Goal: Task Accomplishment & Management: Manage account settings

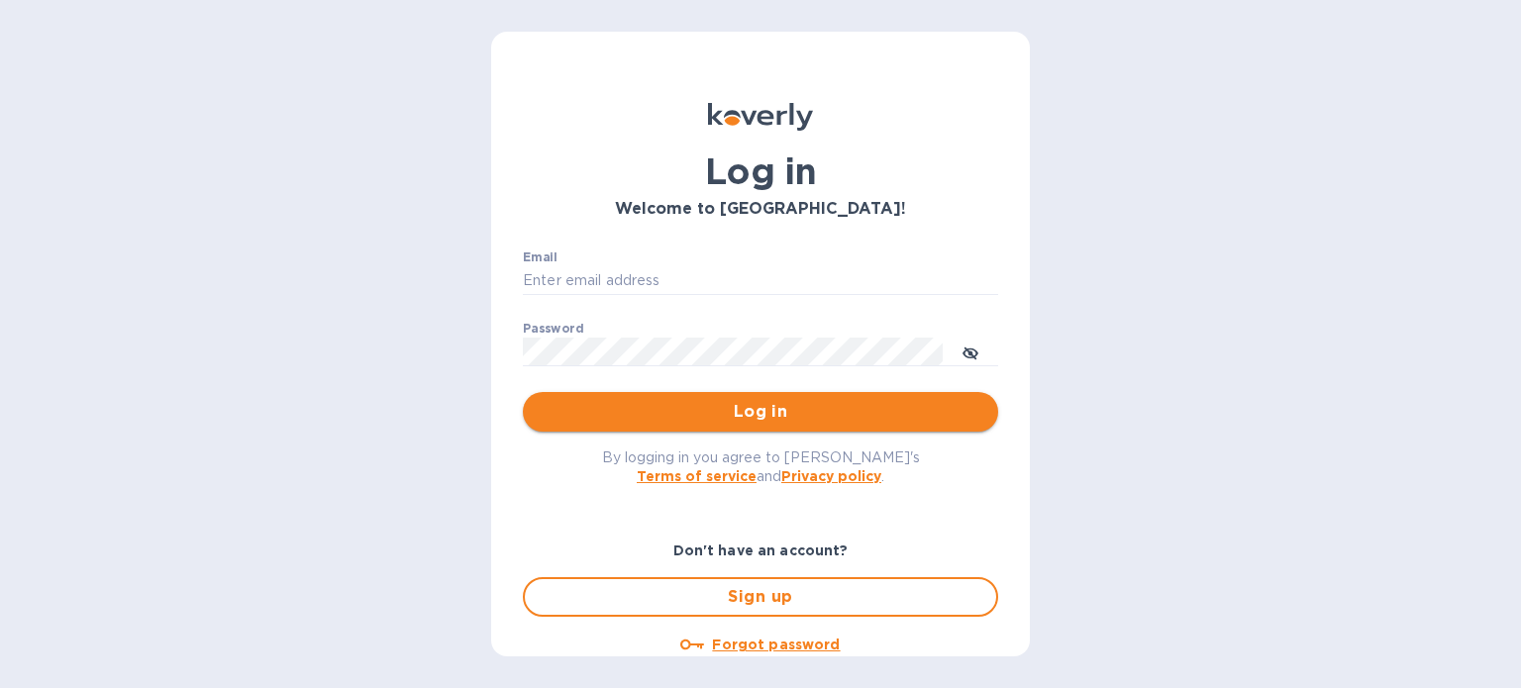
type input "audrey@tcustomsinc.com"
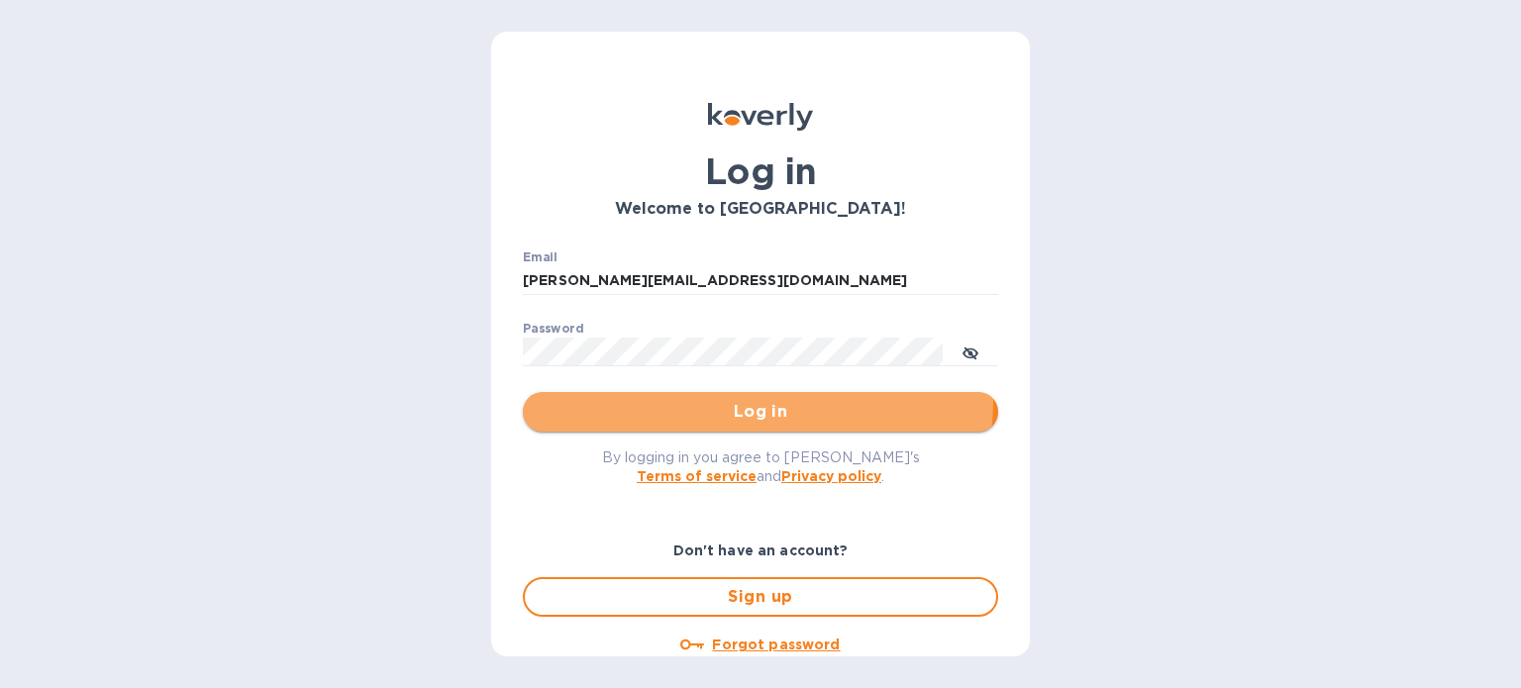
click at [743, 400] on span "Log in" at bounding box center [760, 412] width 443 height 24
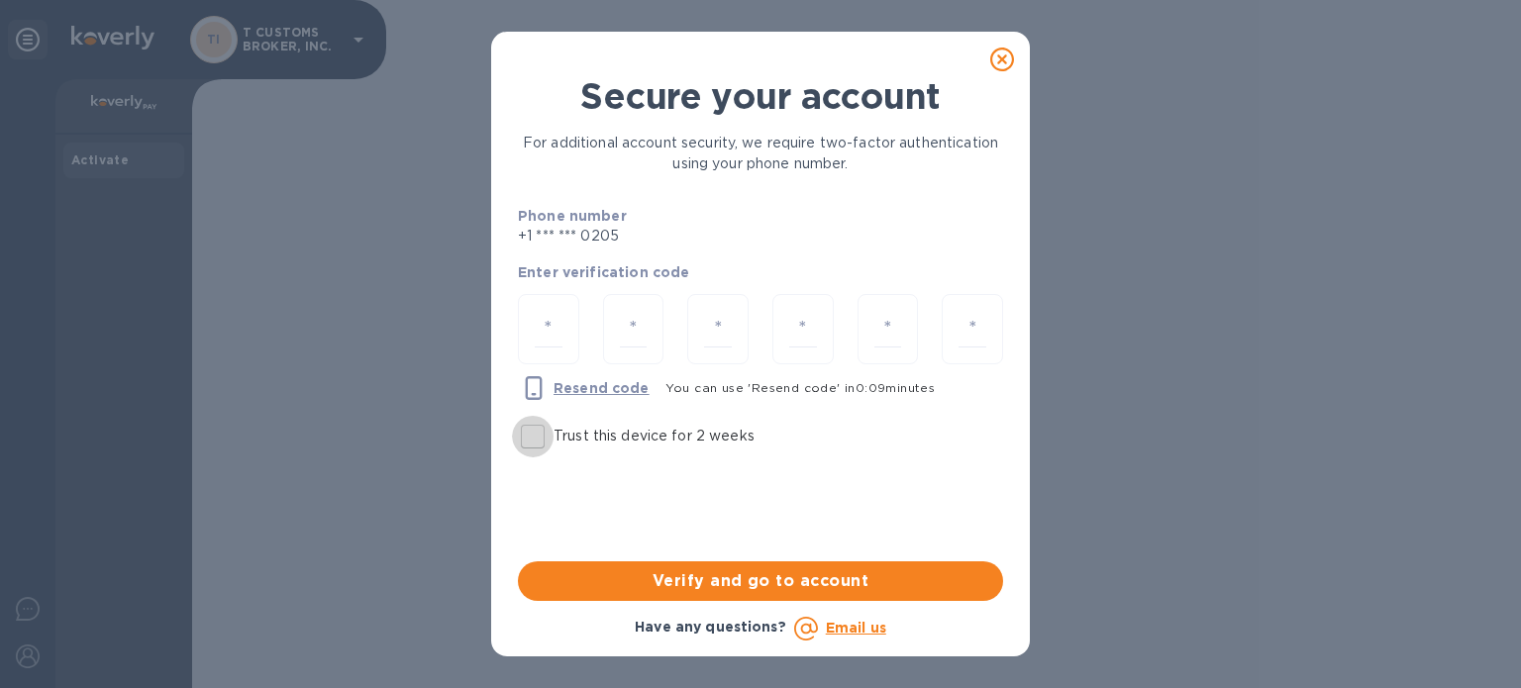
click at [540, 440] on input "Trust this device for 2 weeks" at bounding box center [533, 437] width 42 height 42
checkbox input "true"
click at [543, 336] on input "number" at bounding box center [549, 329] width 28 height 37
type input "2"
type input "7"
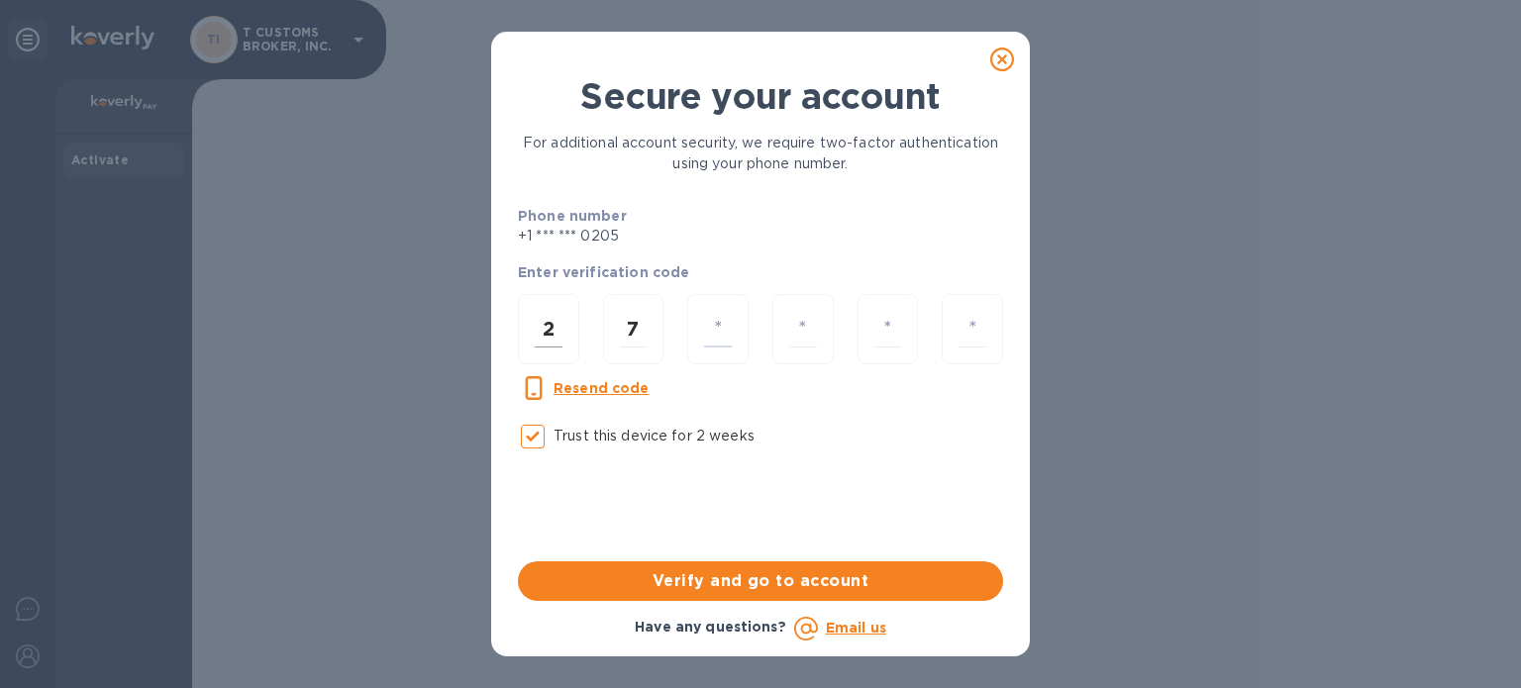
type input "4"
type input "5"
type input "6"
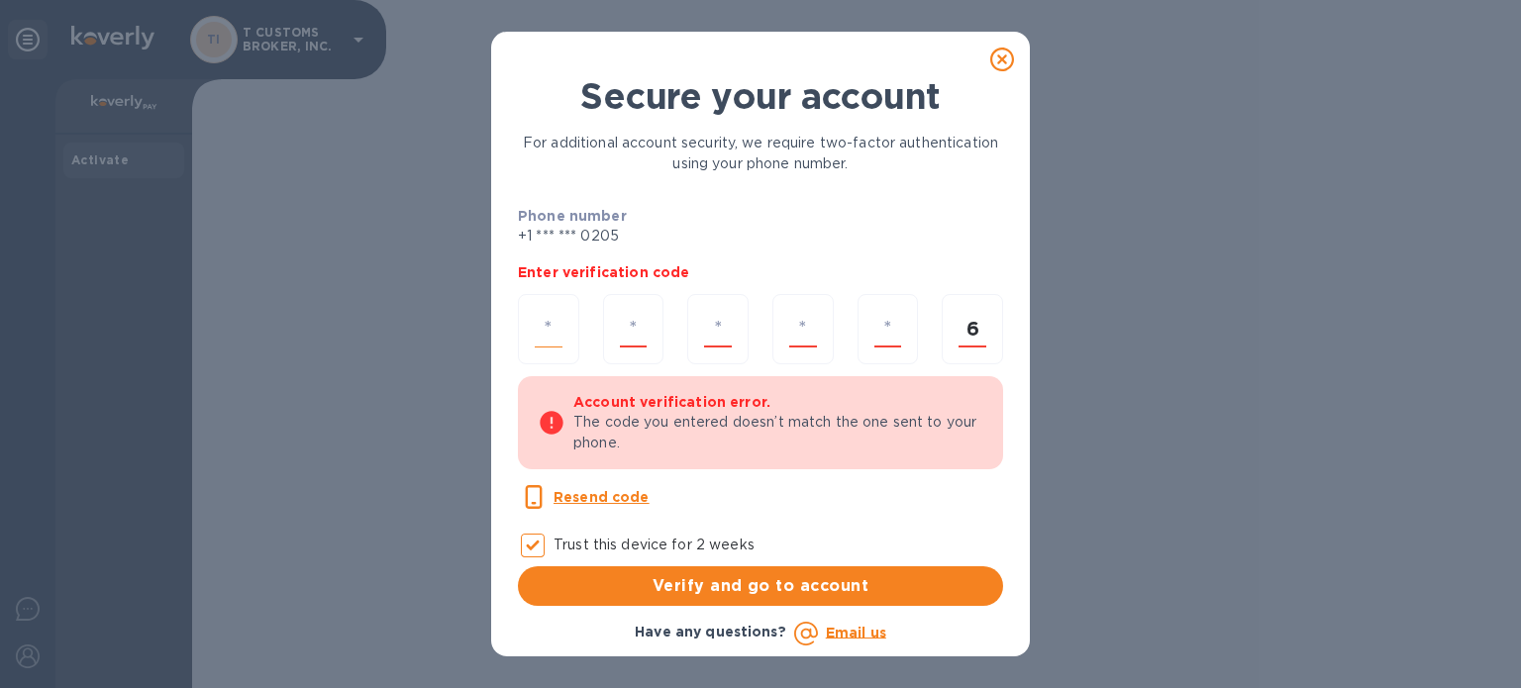
type input "6"
click at [543, 336] on input "number" at bounding box center [549, 329] width 28 height 37
type input "2"
type input "7"
type input "4"
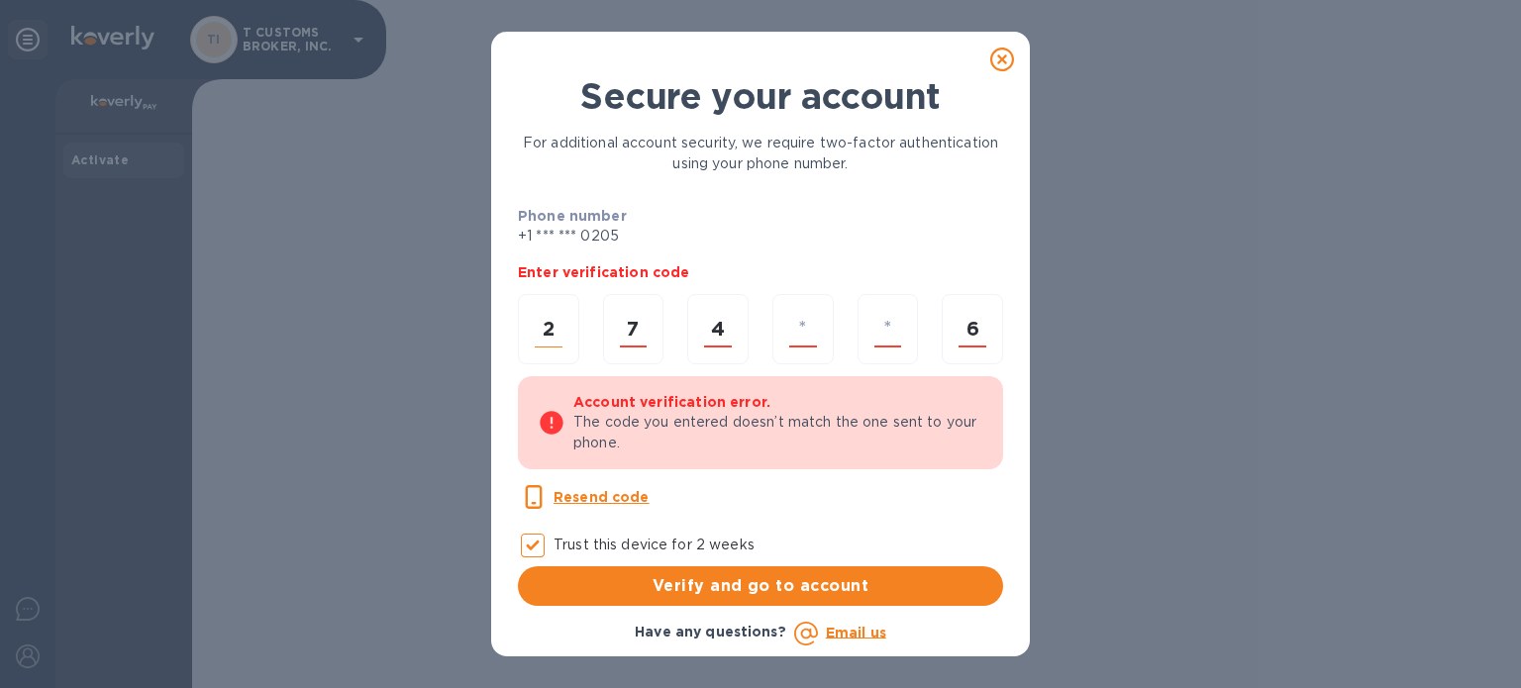
type input "5"
type input "6"
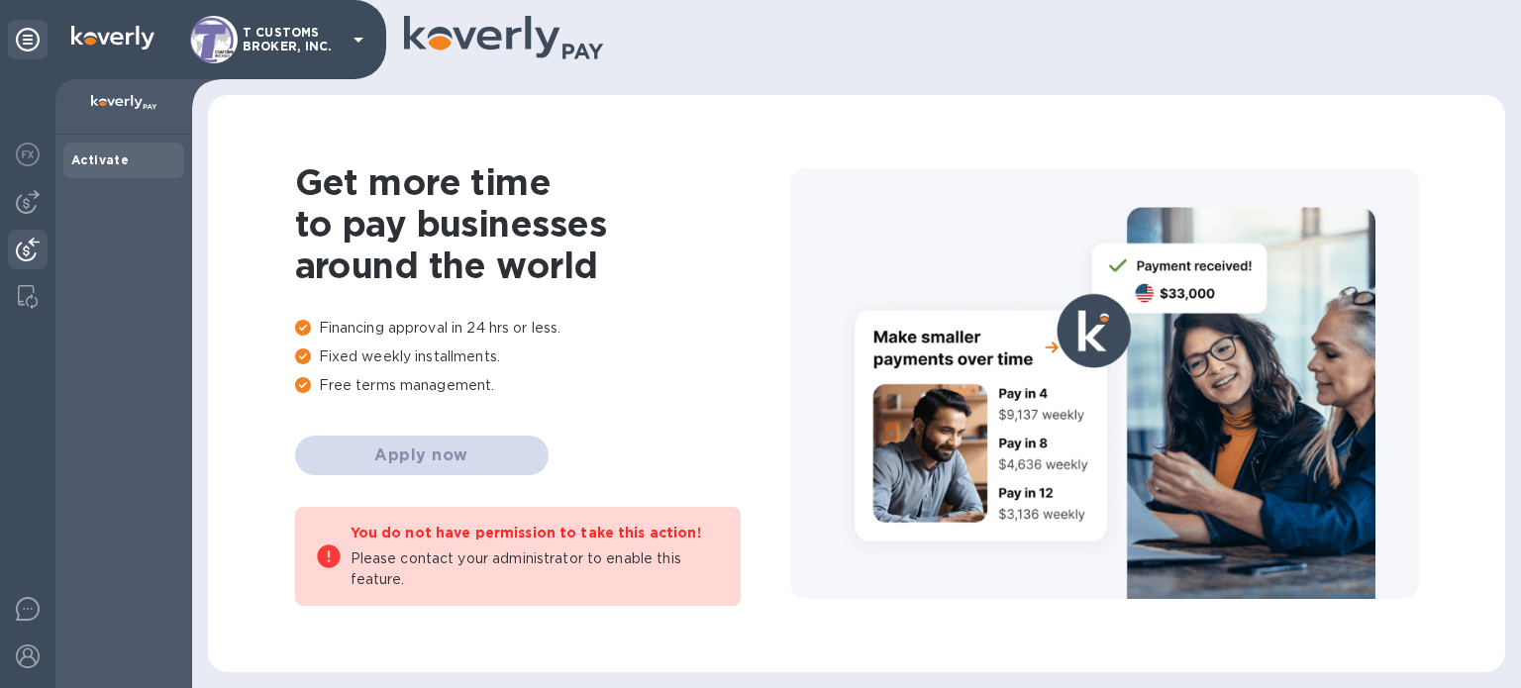
click at [34, 251] on img at bounding box center [28, 250] width 24 height 24
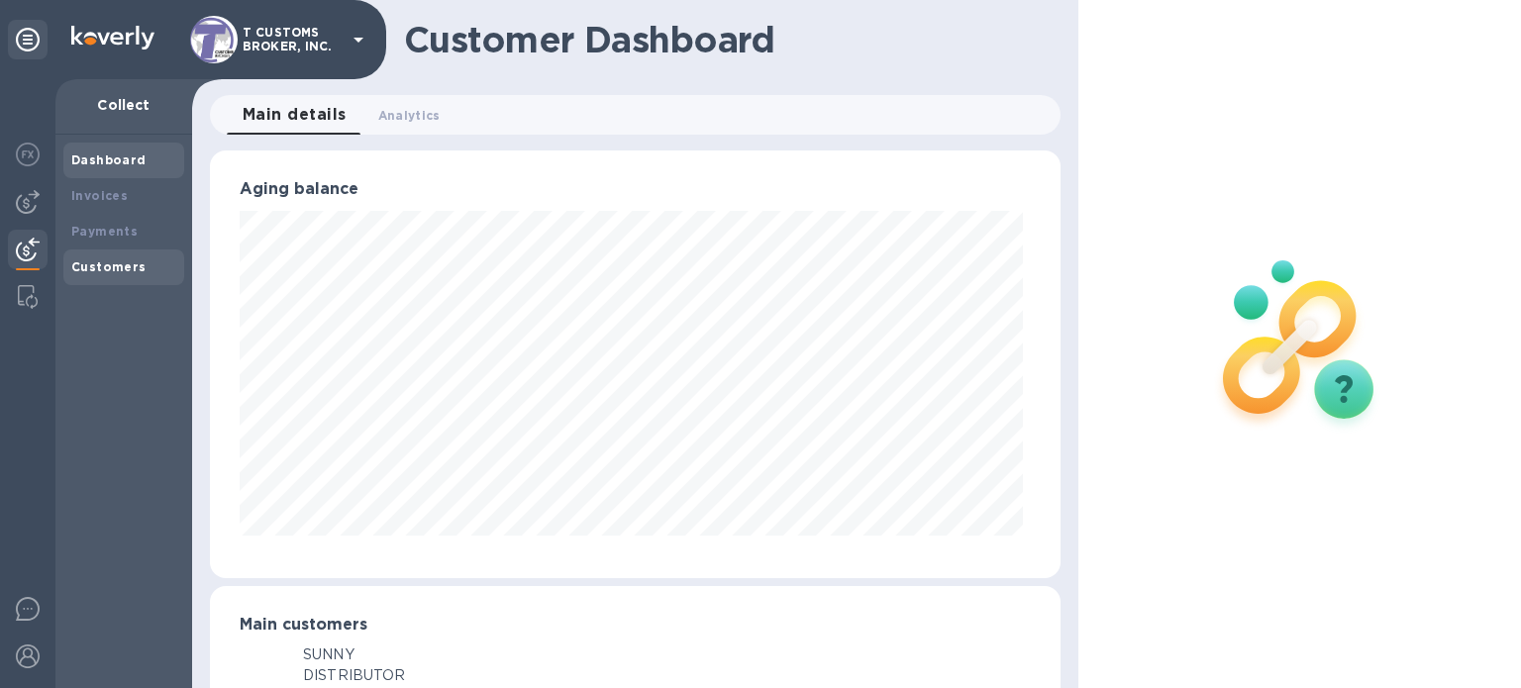
scroll to position [989501, 989086]
click at [32, 216] on div at bounding box center [28, 202] width 40 height 40
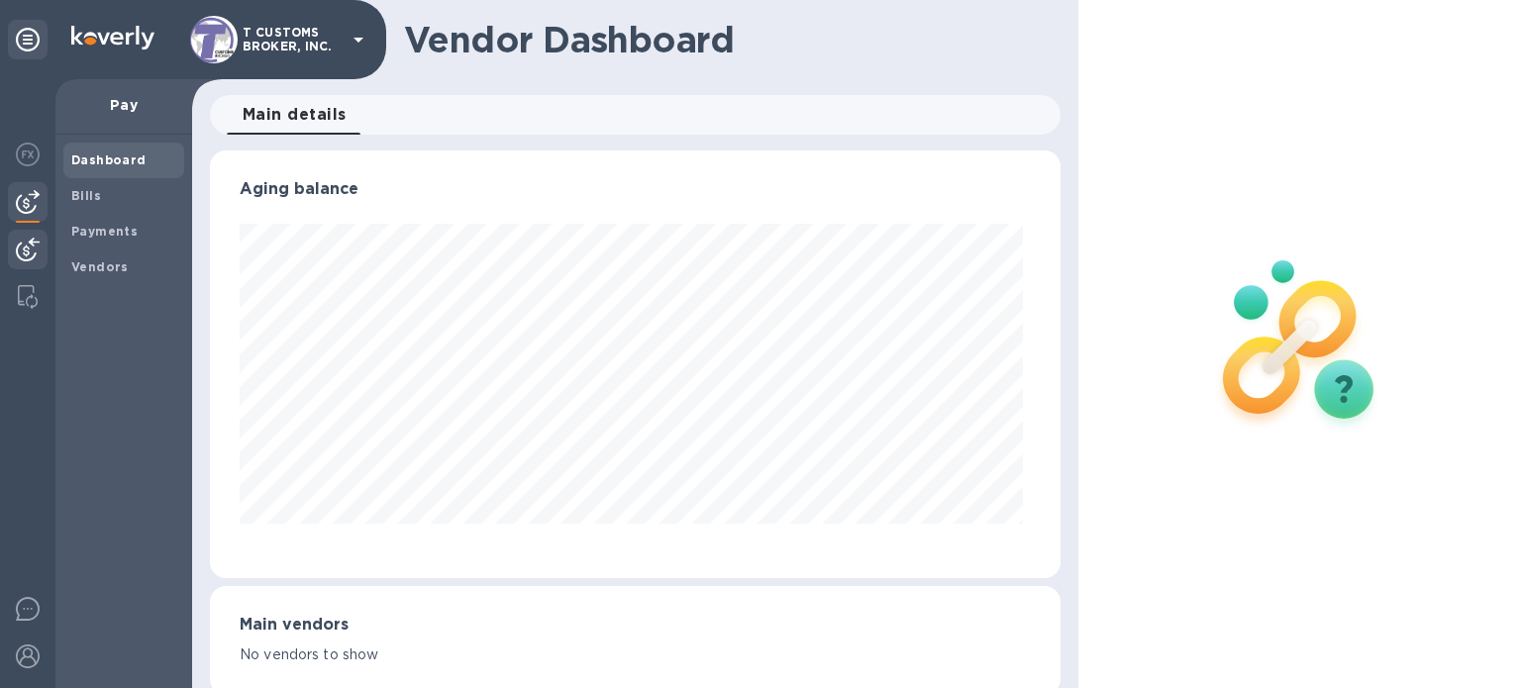
scroll to position [428, 842]
click at [25, 245] on img at bounding box center [28, 250] width 24 height 24
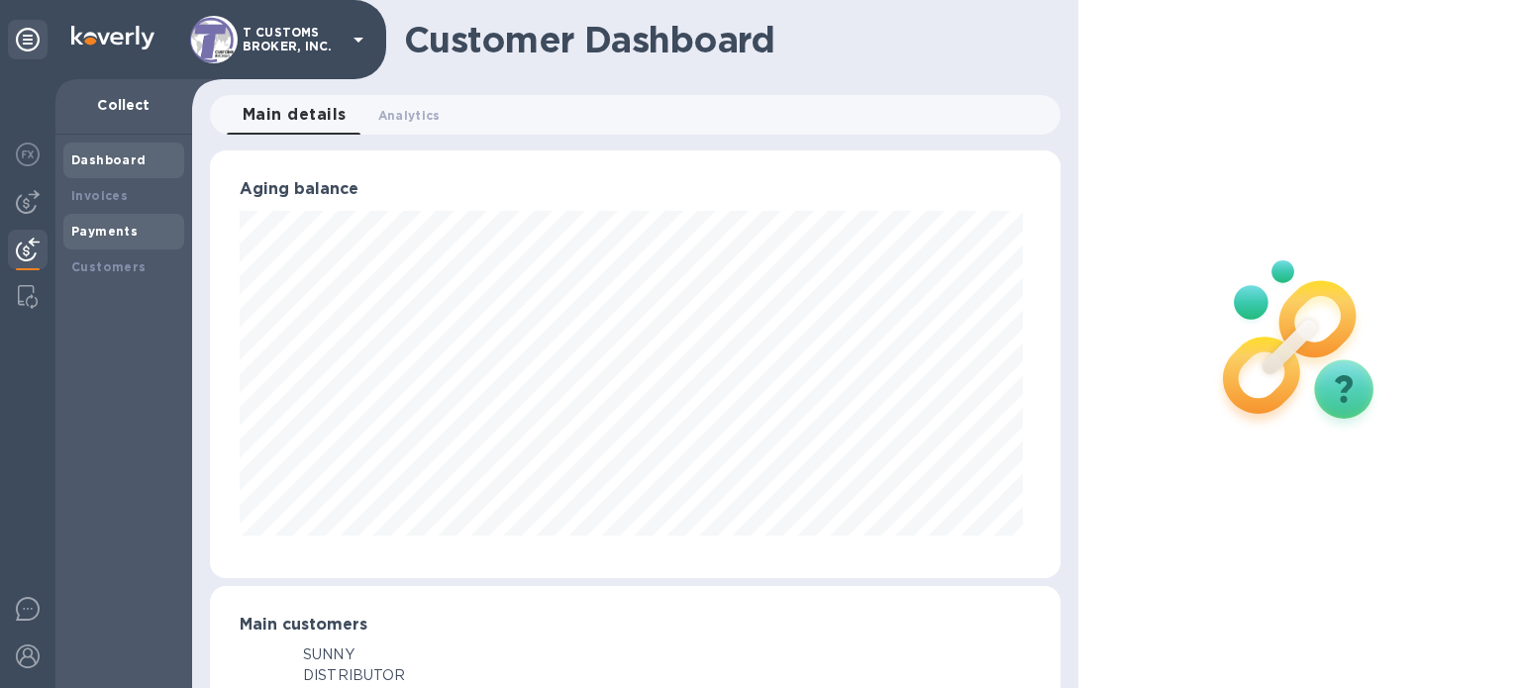
click at [130, 226] on b "Payments" at bounding box center [104, 231] width 66 height 15
